Goal: Use online tool/utility: Use online tool/utility

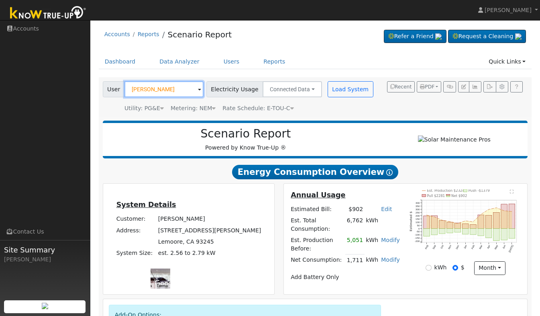
click at [181, 91] on input "[PERSON_NAME]" at bounding box center [163, 89] width 79 height 16
type input "m"
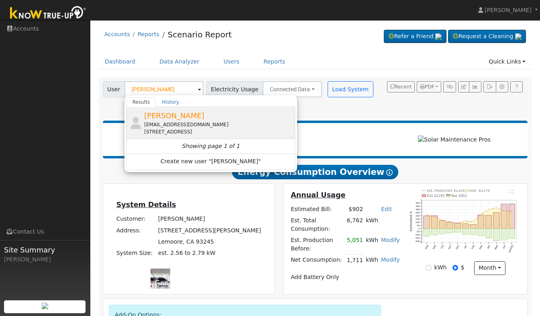
click at [178, 116] on span "[PERSON_NAME]" at bounding box center [174, 115] width 60 height 8
type input "[PERSON_NAME]"
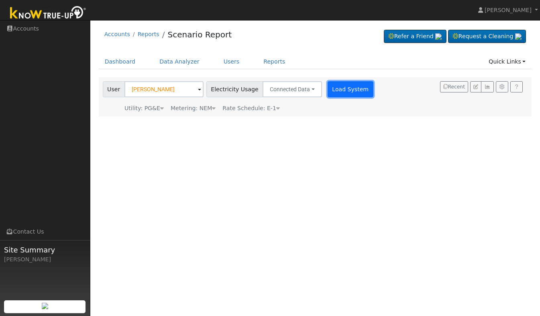
click at [338, 91] on button "Load System" at bounding box center [351, 89] width 46 height 16
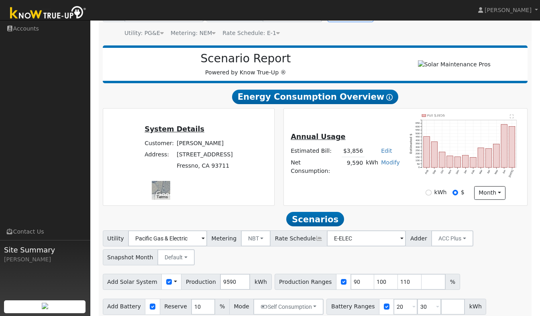
scroll to position [77, 0]
